Goal: Find specific page/section: Find specific page/section

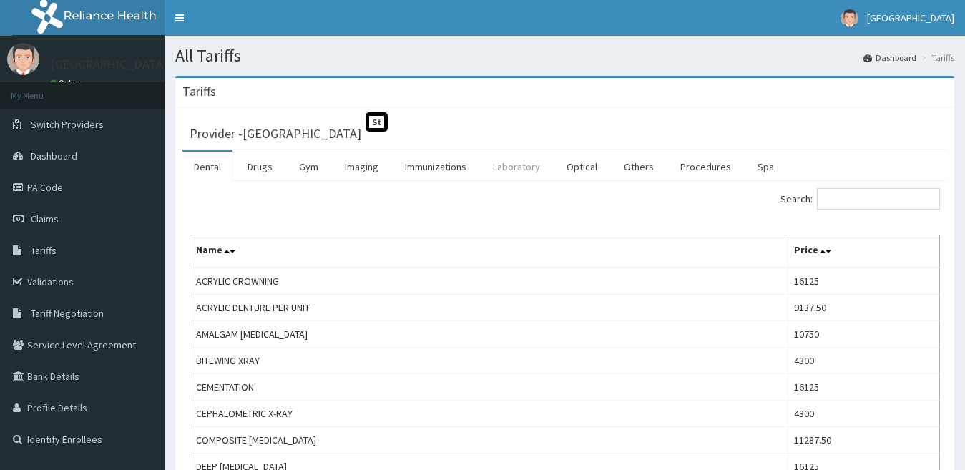
click at [514, 165] on link "Laboratory" at bounding box center [516, 167] width 70 height 30
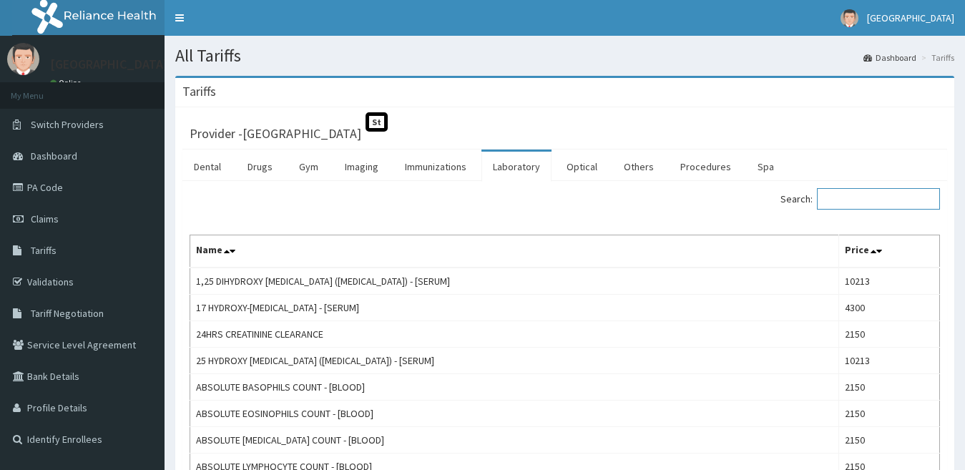
click at [851, 197] on input "Search:" at bounding box center [878, 198] width 123 height 21
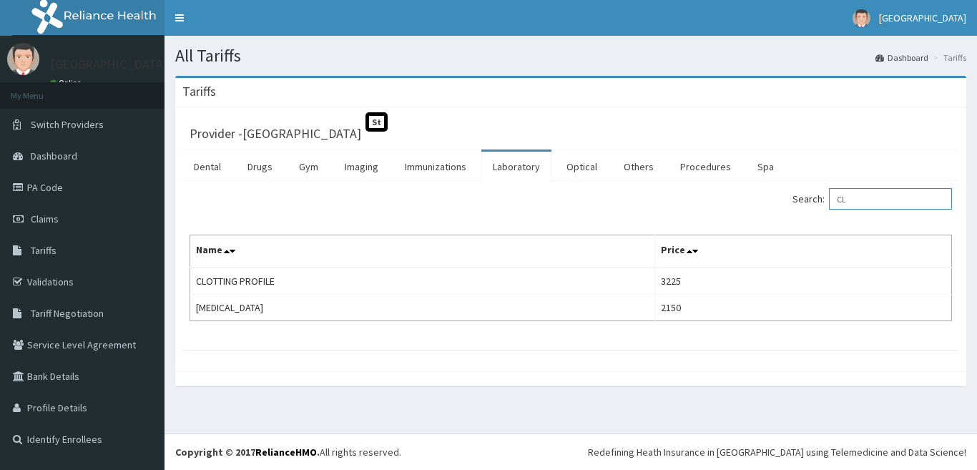
type input "C"
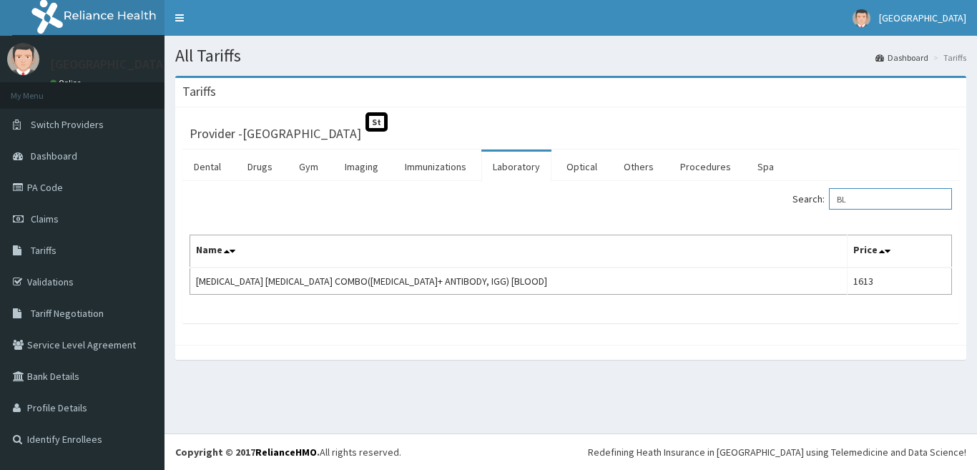
type input "B"
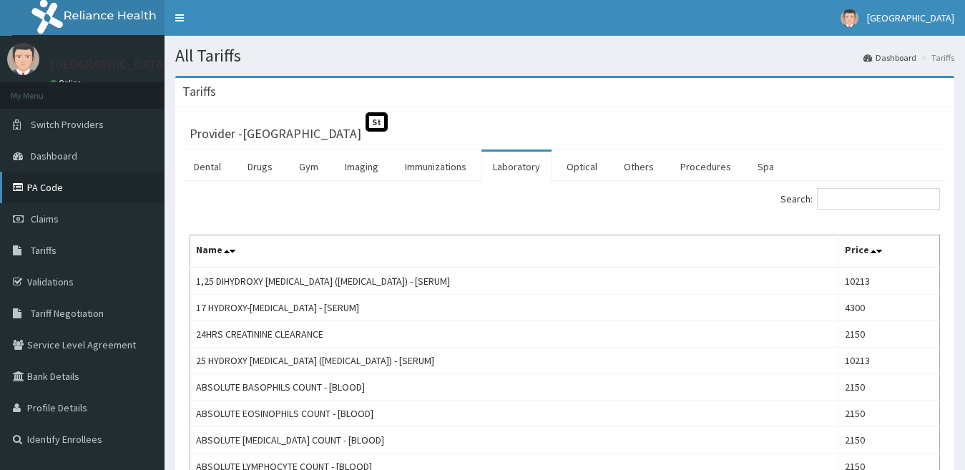
click at [52, 195] on link "PA Code" at bounding box center [82, 187] width 165 height 31
